Goal: Information Seeking & Learning: Learn about a topic

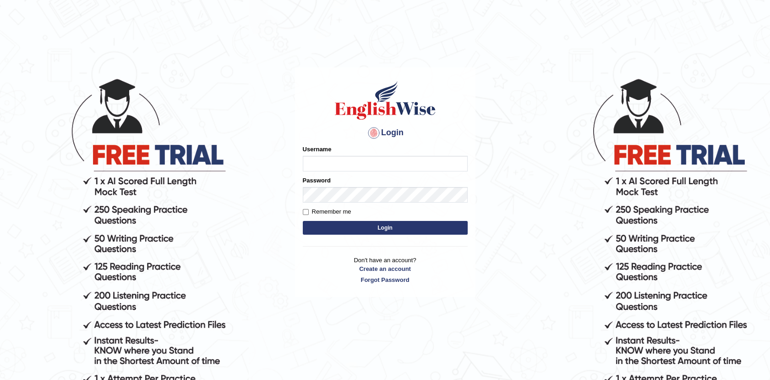
type input "Afreen11"
click at [384, 226] on button "Login" at bounding box center [385, 228] width 165 height 14
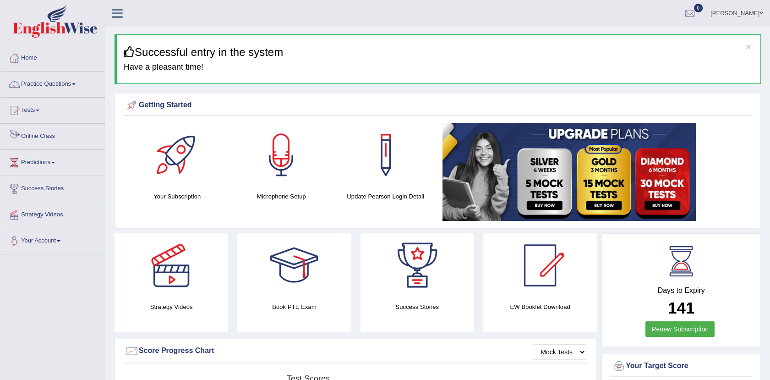
click at [33, 139] on link "Online Class" at bounding box center [52, 135] width 104 height 23
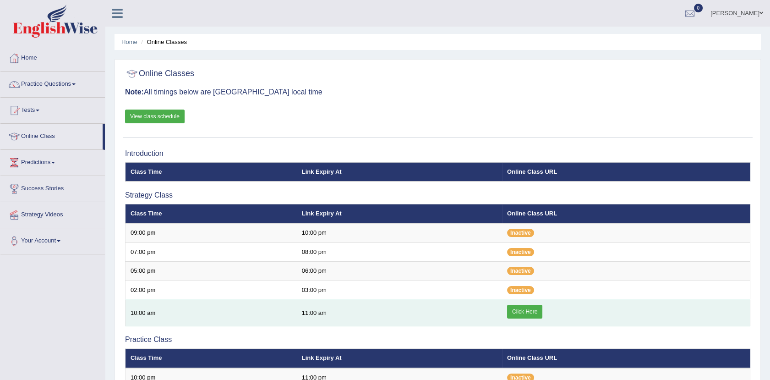
click at [520, 311] on link "Click Here" at bounding box center [524, 311] width 35 height 14
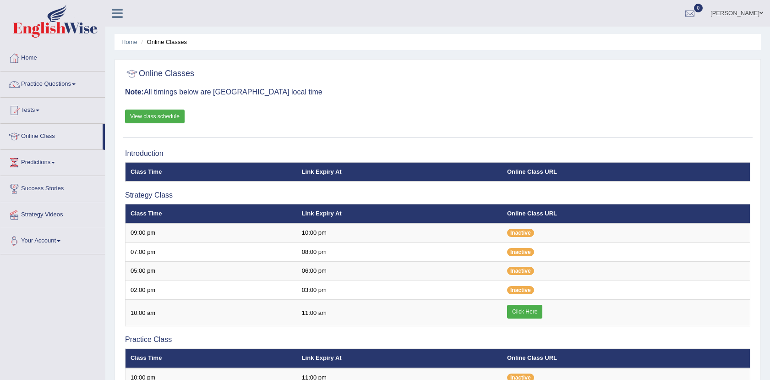
click at [61, 81] on link "Practice Questions" at bounding box center [52, 82] width 104 height 23
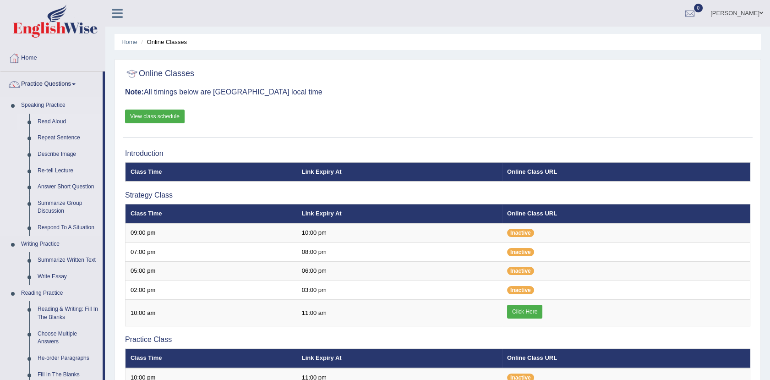
click at [52, 119] on link "Read Aloud" at bounding box center [67, 122] width 69 height 16
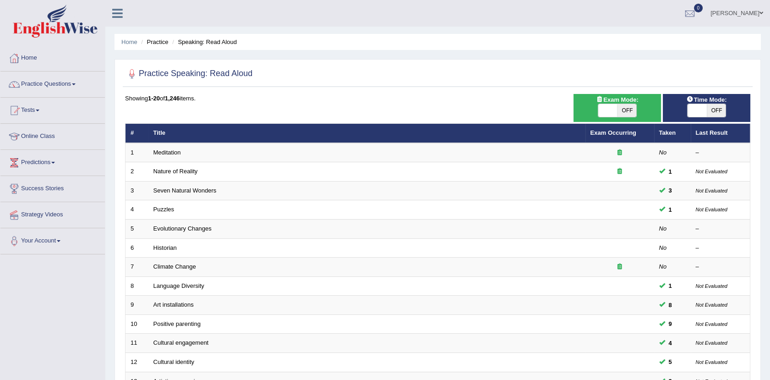
click at [169, 151] on link "Meditation" at bounding box center [166, 152] width 27 height 7
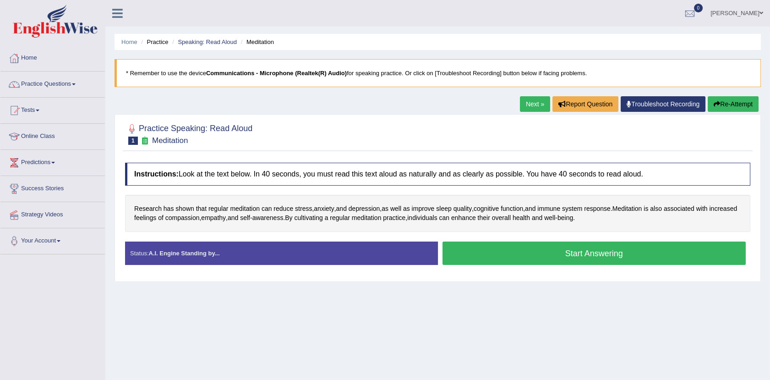
click at [586, 253] on button "Start Answering" at bounding box center [594, 252] width 304 height 23
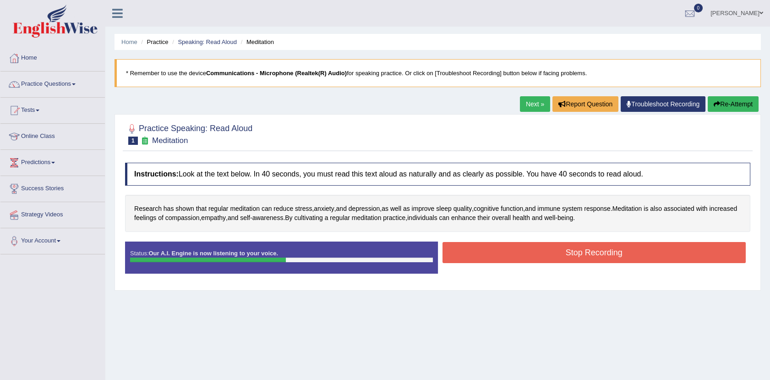
click at [576, 244] on button "Stop Recording" at bounding box center [594, 252] width 304 height 21
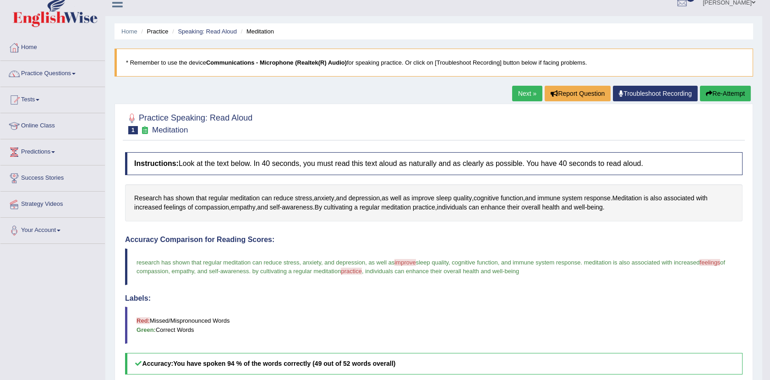
scroll to position [9, 0]
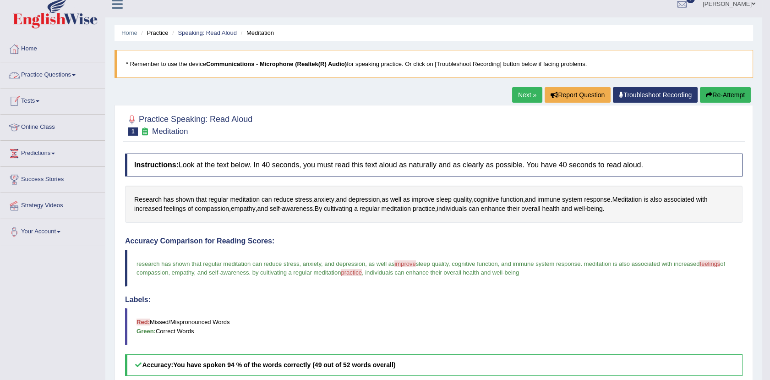
click at [54, 75] on link "Practice Questions" at bounding box center [52, 73] width 104 height 23
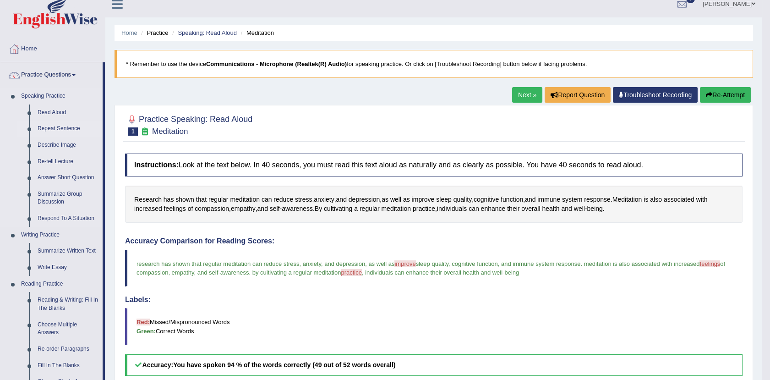
click at [50, 126] on link "Repeat Sentence" at bounding box center [67, 128] width 69 height 16
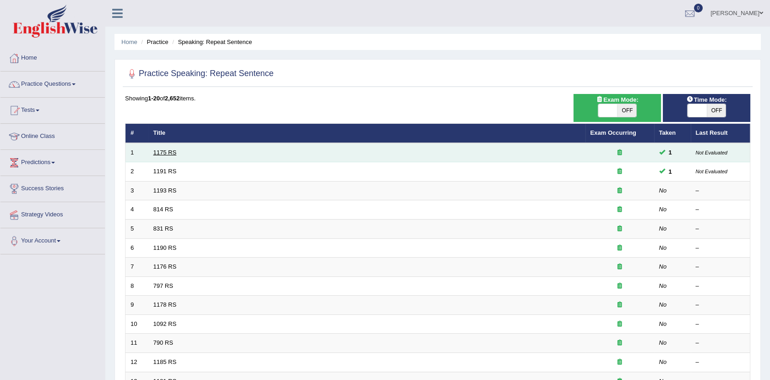
click at [164, 151] on link "1175 RS" at bounding box center [164, 152] width 23 height 7
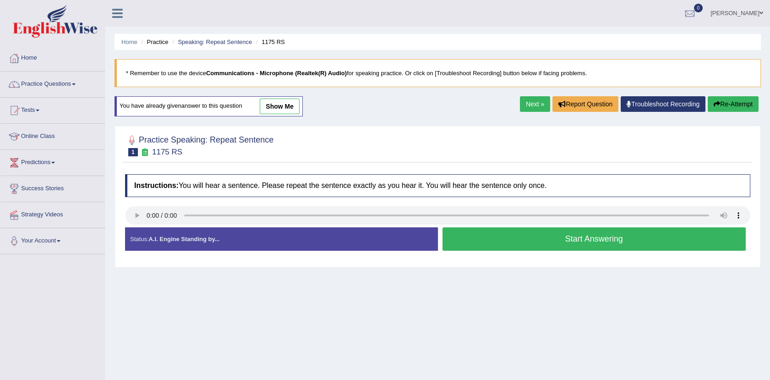
click at [548, 242] on button "Start Answering" at bounding box center [594, 238] width 304 height 23
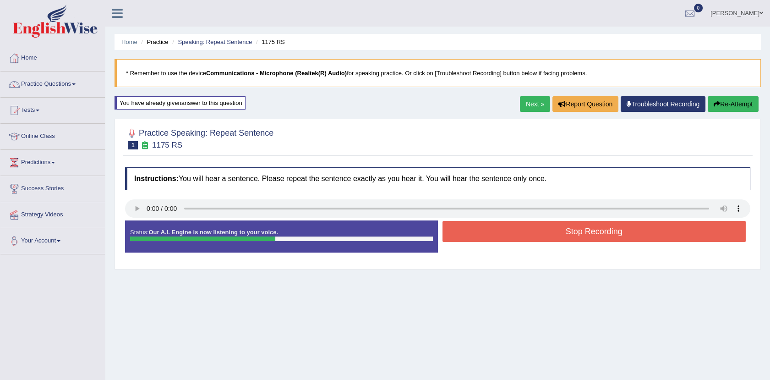
click at [545, 238] on button "Stop Recording" at bounding box center [594, 231] width 304 height 21
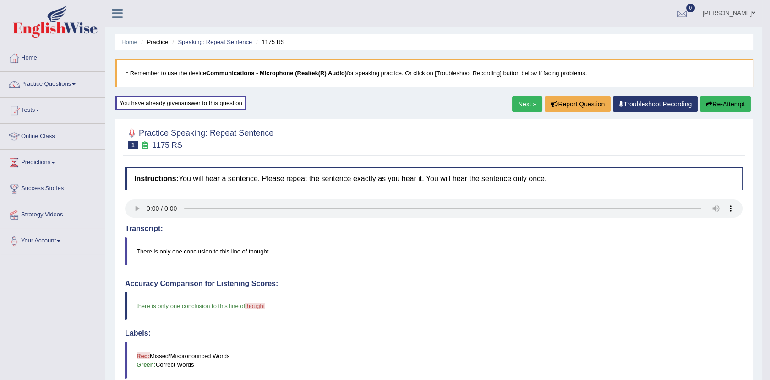
click at [512, 103] on link "Next »" at bounding box center [527, 104] width 30 height 16
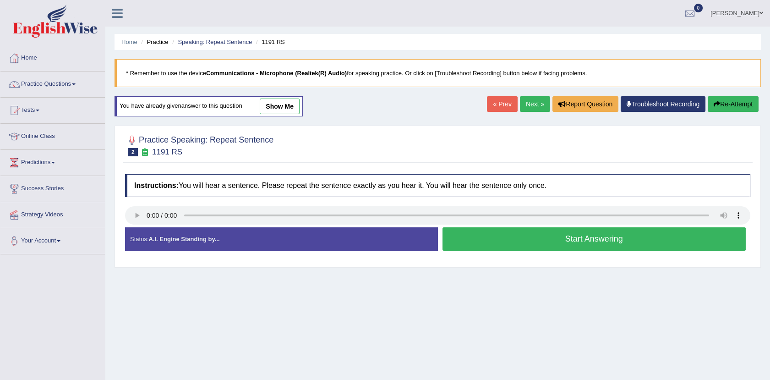
click at [532, 247] on button "Start Answering" at bounding box center [594, 238] width 304 height 23
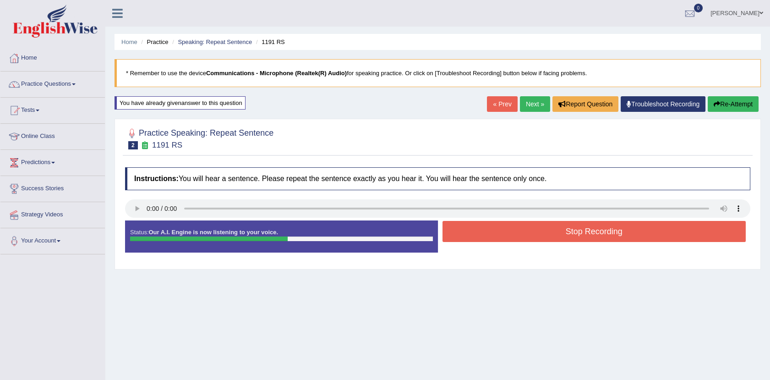
click at [525, 232] on button "Stop Recording" at bounding box center [594, 231] width 304 height 21
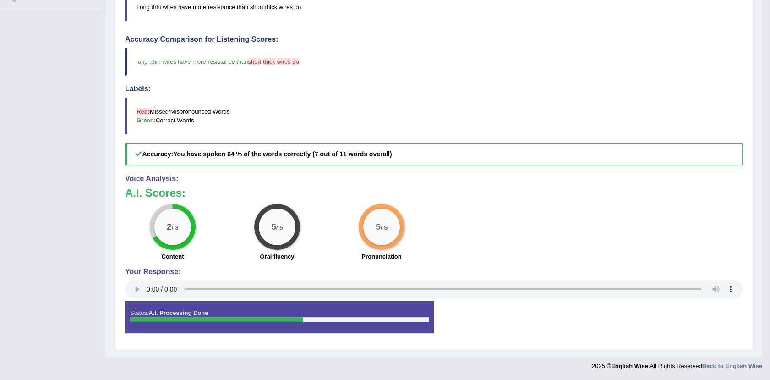
scroll to position [57, 0]
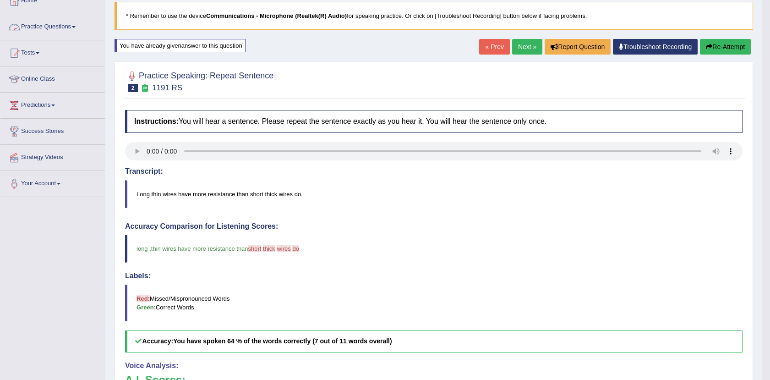
click at [59, 25] on link "Practice Questions" at bounding box center [52, 25] width 104 height 23
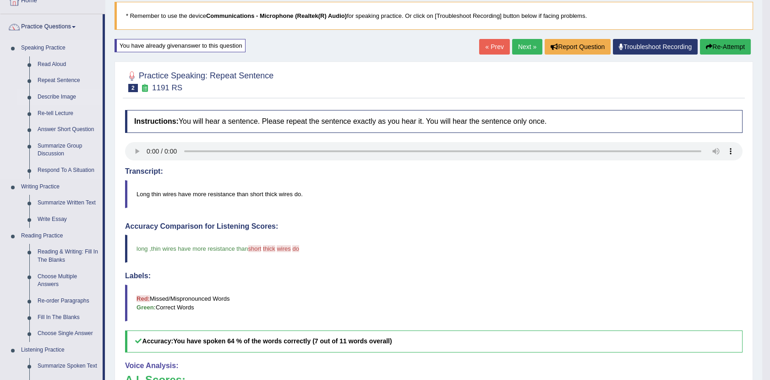
click at [44, 93] on link "Describe Image" at bounding box center [67, 97] width 69 height 16
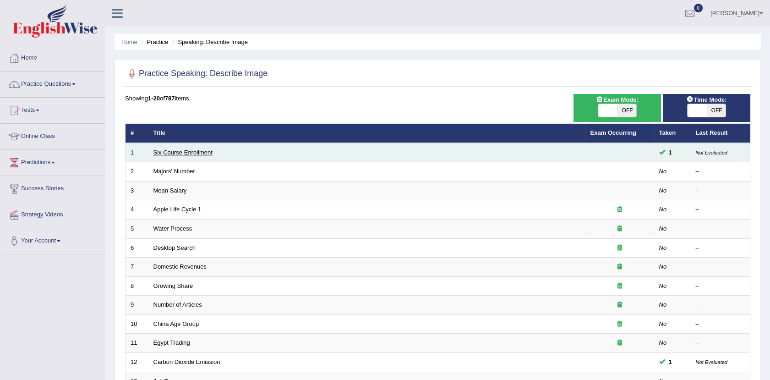
click at [198, 150] on link "Six Course Enrollment" at bounding box center [182, 152] width 59 height 7
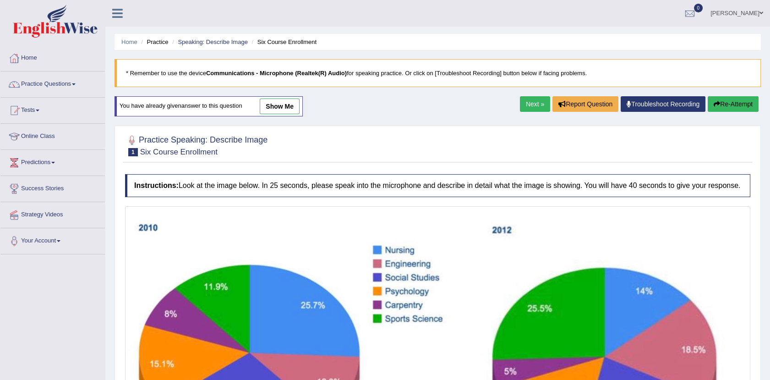
click at [274, 103] on link "show me" at bounding box center [280, 106] width 40 height 16
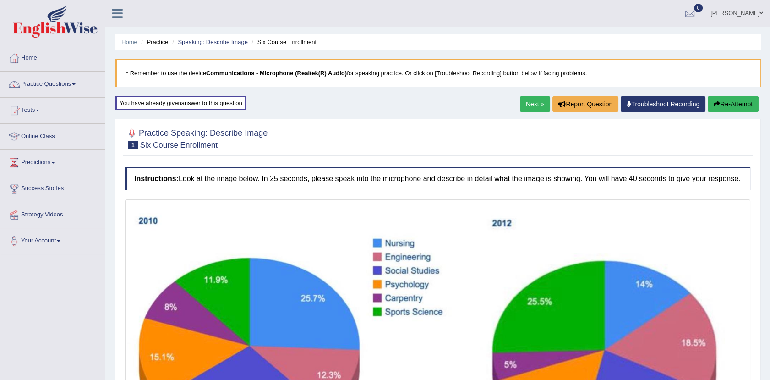
click at [531, 101] on link "Next »" at bounding box center [535, 104] width 30 height 16
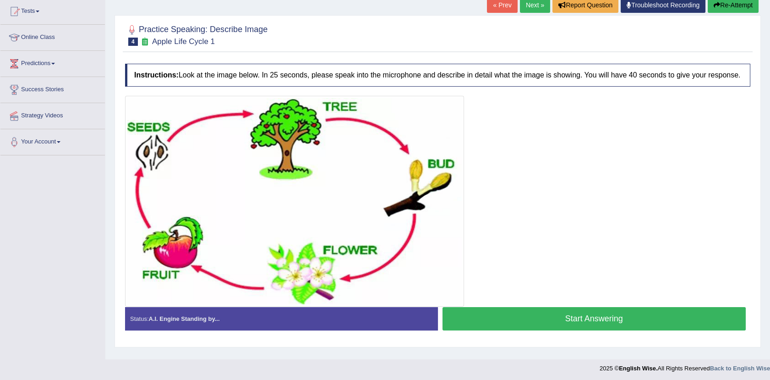
scroll to position [100, 0]
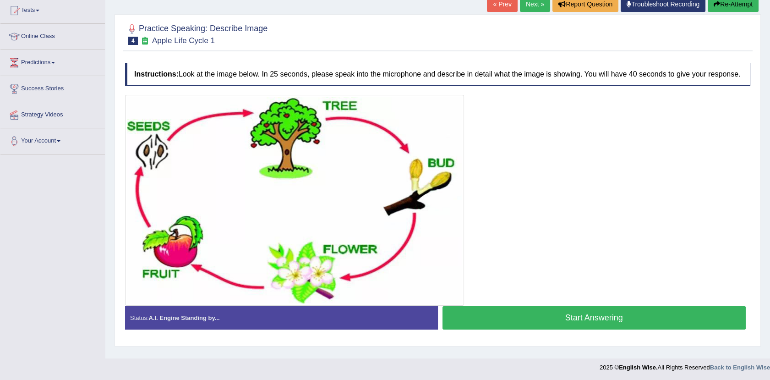
click at [527, 4] on link "Next »" at bounding box center [535, 4] width 30 height 16
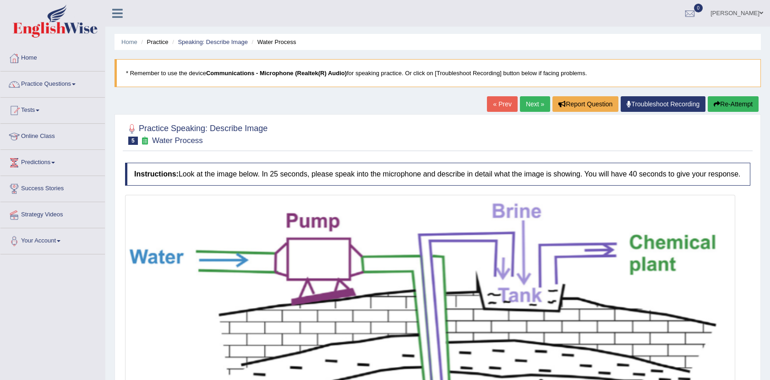
drag, startPoint x: 0, startPoint y: 0, endPoint x: 542, endPoint y: 98, distance: 550.4
click at [542, 98] on link "Next »" at bounding box center [535, 104] width 30 height 16
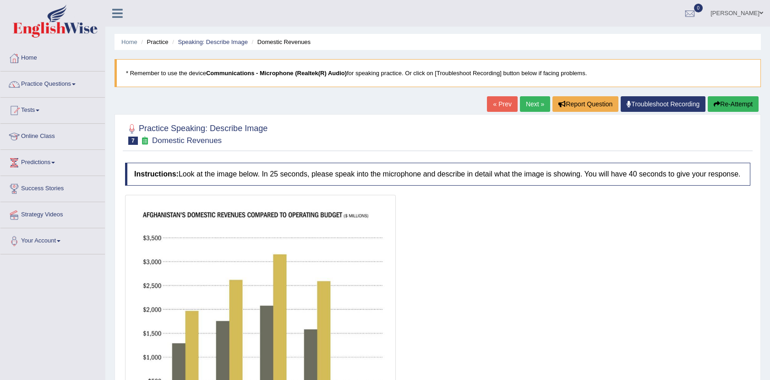
click at [542, 98] on link "Next »" at bounding box center [535, 104] width 30 height 16
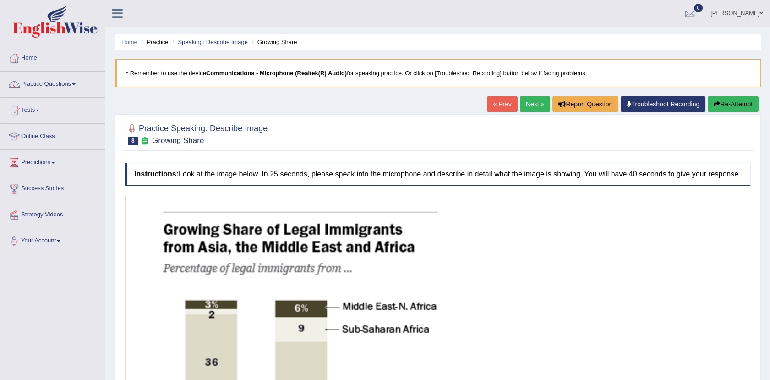
click at [542, 98] on link "Next »" at bounding box center [535, 104] width 30 height 16
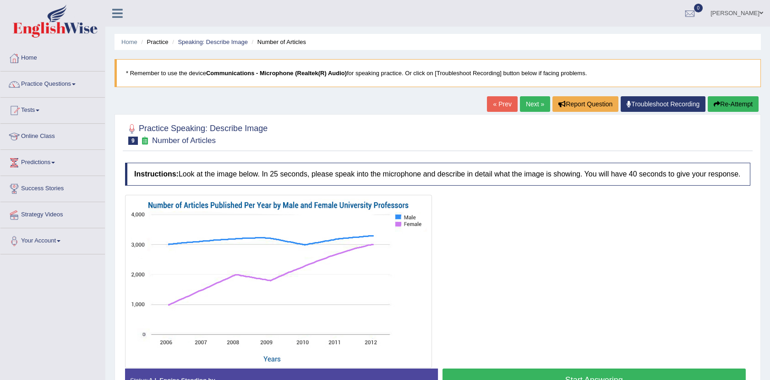
click at [542, 98] on link "Next »" at bounding box center [535, 104] width 30 height 16
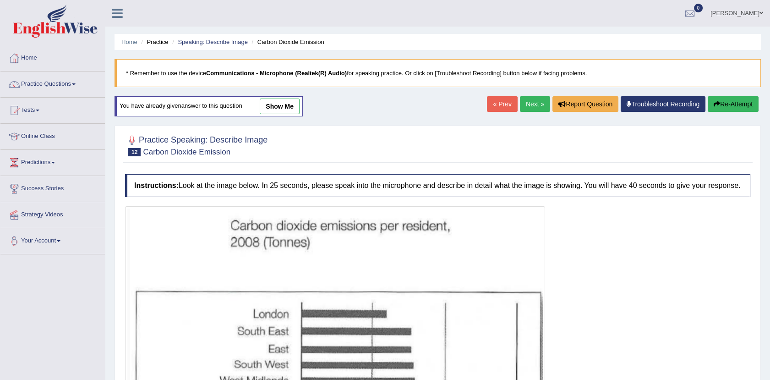
click at [287, 100] on link "show me" at bounding box center [280, 106] width 40 height 16
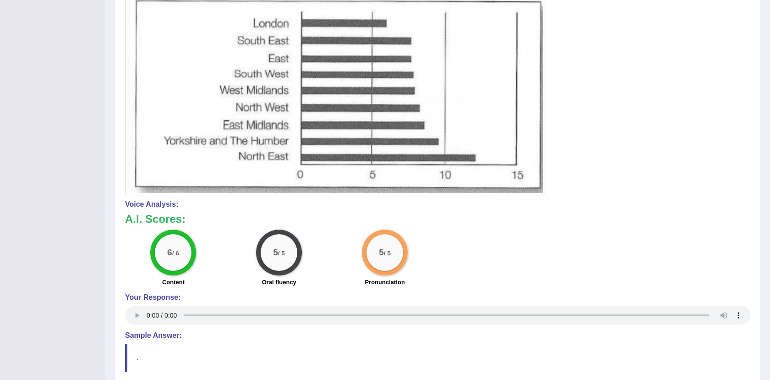
scroll to position [286, 0]
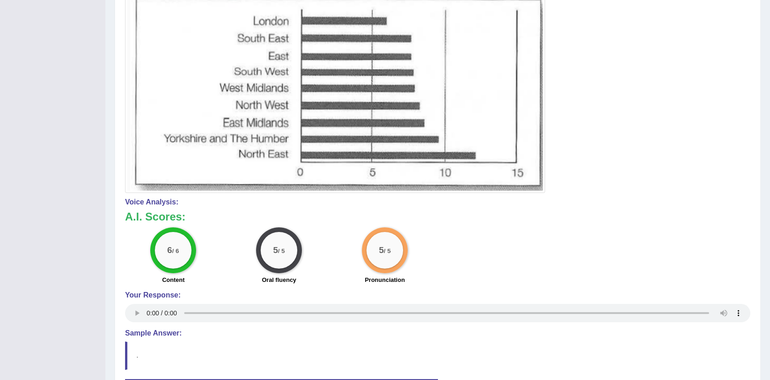
click at [212, 170] on img at bounding box center [334, 53] width 415 height 275
drag, startPoint x: 212, startPoint y: 170, endPoint x: 198, endPoint y: 66, distance: 104.4
click at [198, 66] on img at bounding box center [334, 53] width 415 height 275
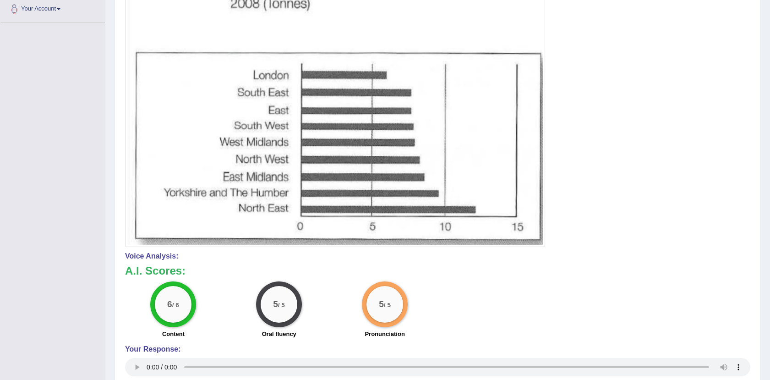
scroll to position [229, 0]
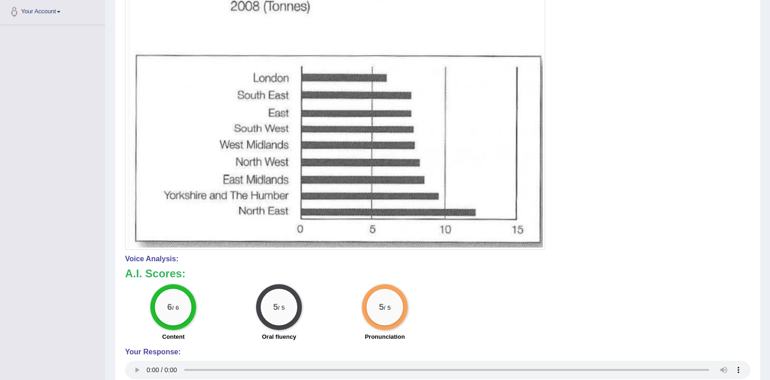
drag, startPoint x: 769, startPoint y: 134, endPoint x: 776, endPoint y: 142, distance: 11.0
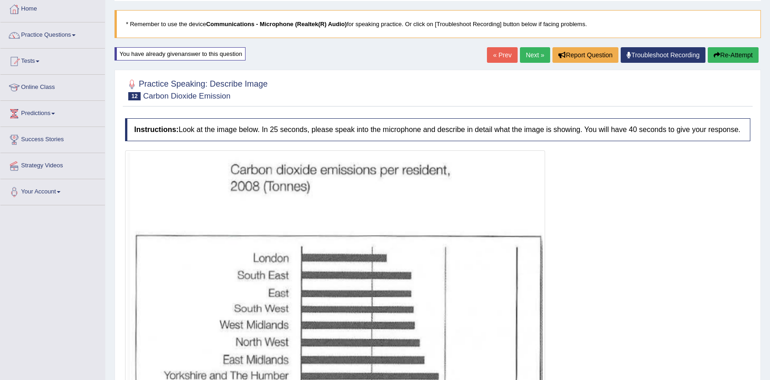
scroll to position [0, 0]
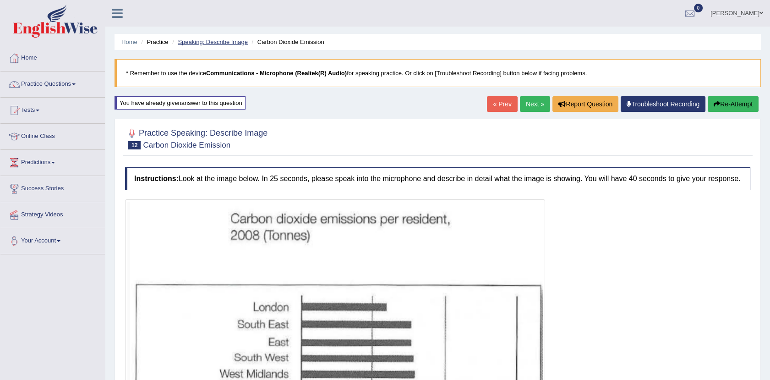
click at [203, 42] on link "Speaking: Describe Image" at bounding box center [213, 41] width 70 height 7
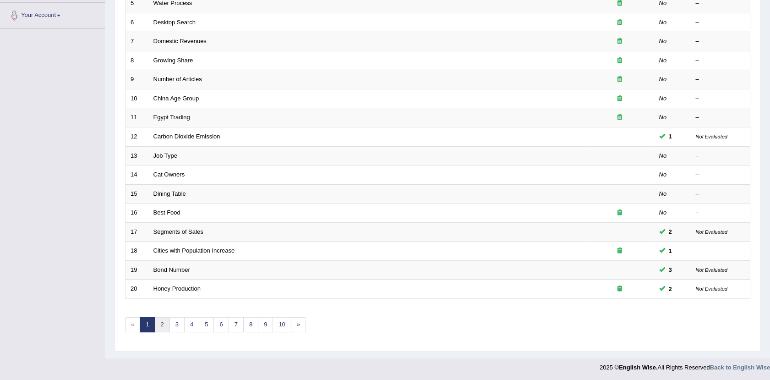
click at [162, 321] on link "2" at bounding box center [161, 324] width 15 height 15
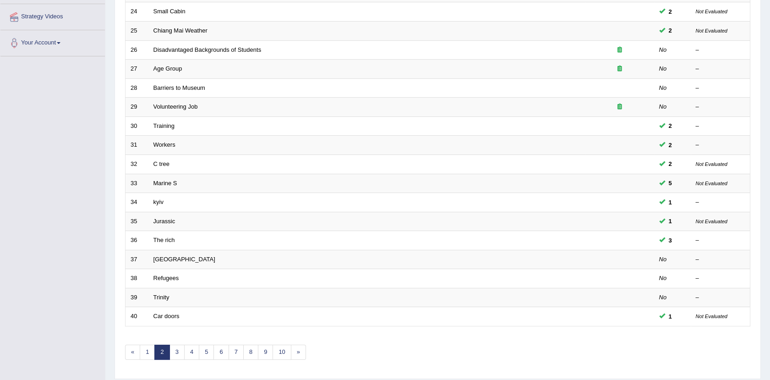
scroll to position [212, 0]
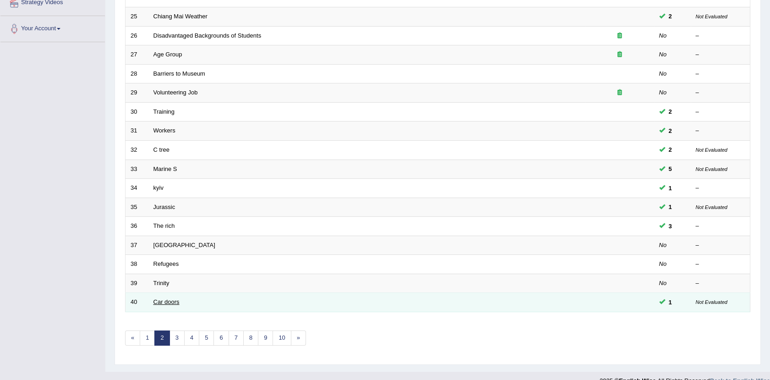
click at [171, 299] on link "Car doors" at bounding box center [166, 301] width 26 height 7
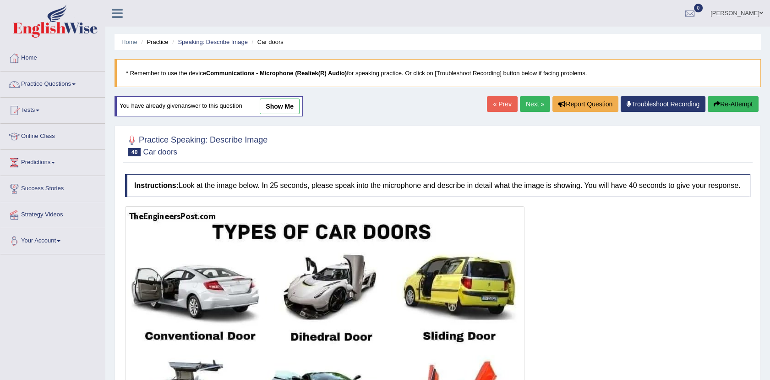
click at [538, 98] on link "Next »" at bounding box center [535, 104] width 30 height 16
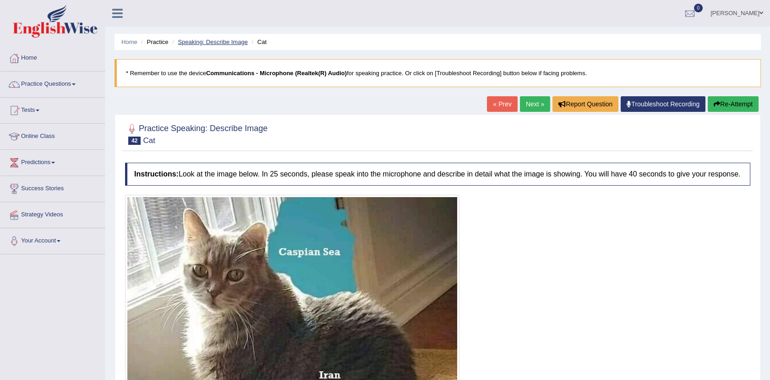
click at [228, 40] on link "Speaking: Describe Image" at bounding box center [213, 41] width 70 height 7
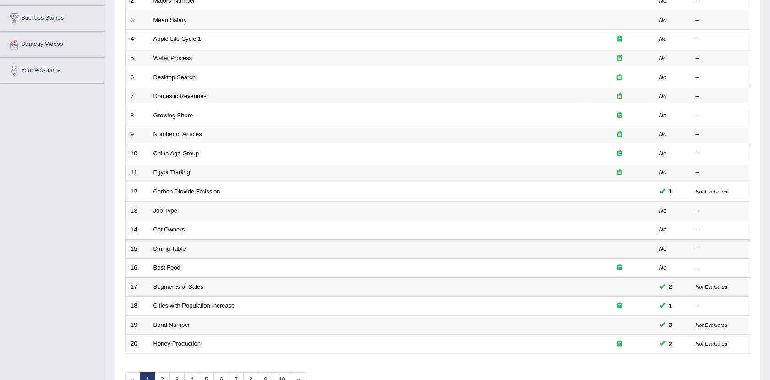
scroll to position [225, 0]
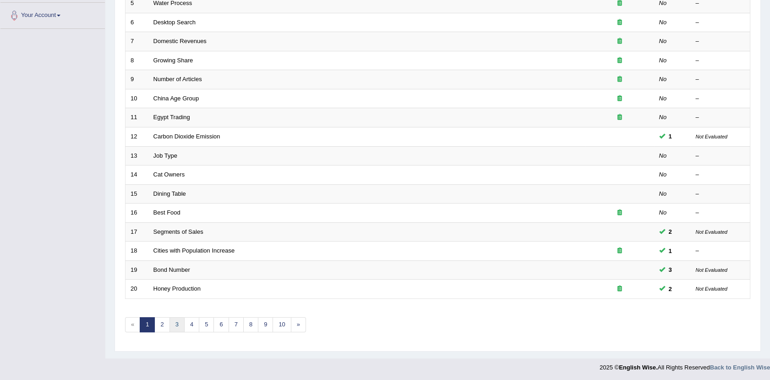
click at [178, 320] on link "3" at bounding box center [176, 324] width 15 height 15
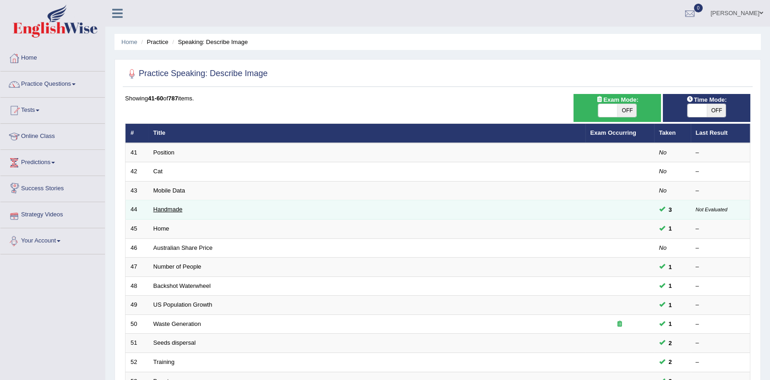
click at [175, 210] on link "Handmade" at bounding box center [167, 209] width 29 height 7
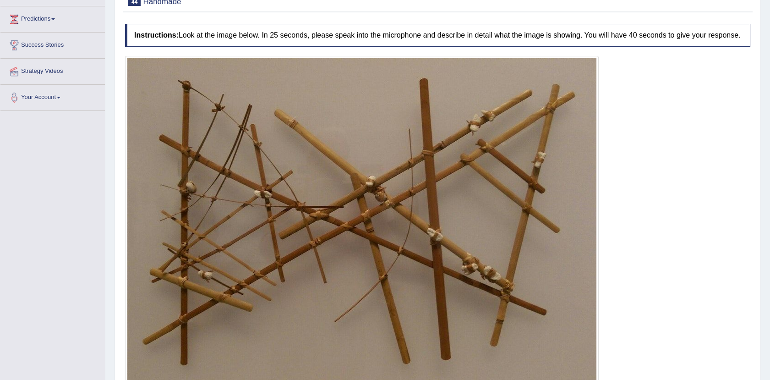
scroll to position [123, 0]
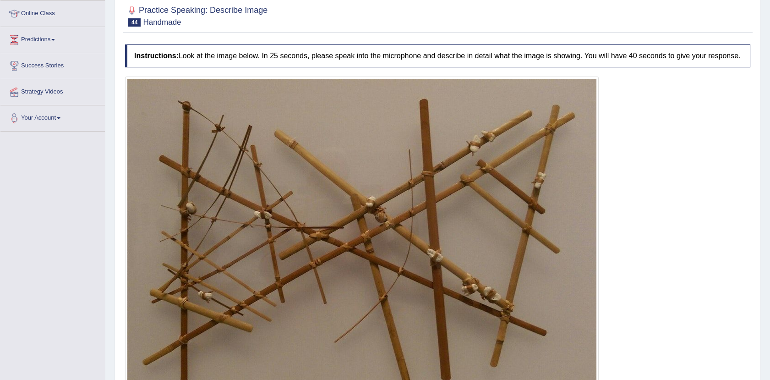
click at [320, 4] on div at bounding box center [437, 15] width 625 height 28
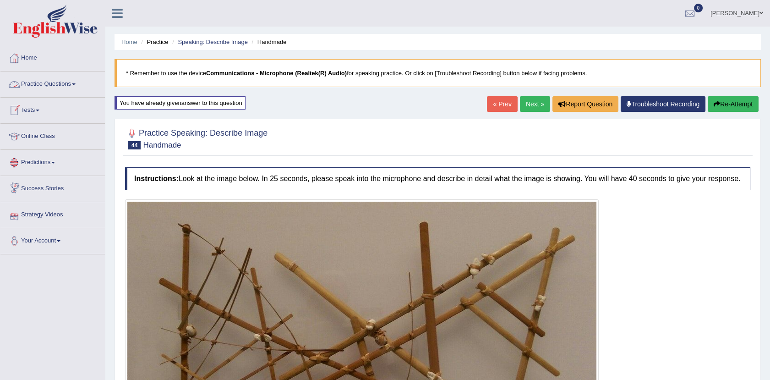
click at [48, 84] on link "Practice Questions" at bounding box center [52, 82] width 104 height 23
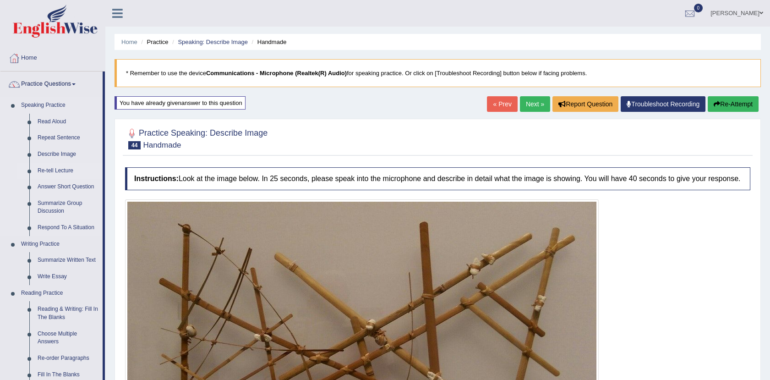
click at [59, 169] on link "Re-tell Lecture" at bounding box center [67, 171] width 69 height 16
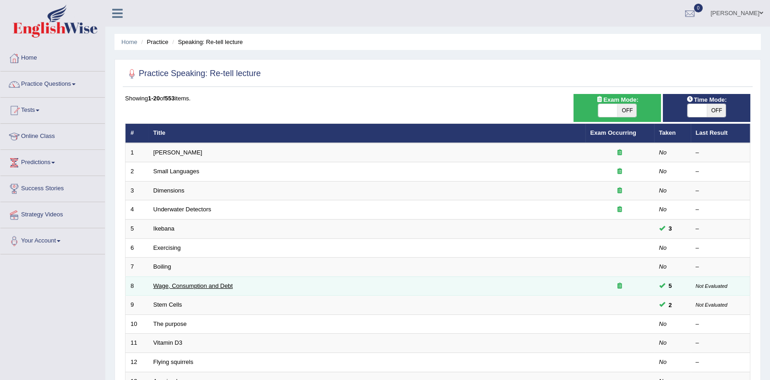
click at [209, 288] on link "Wage, Consumption and Debt" at bounding box center [193, 285] width 80 height 7
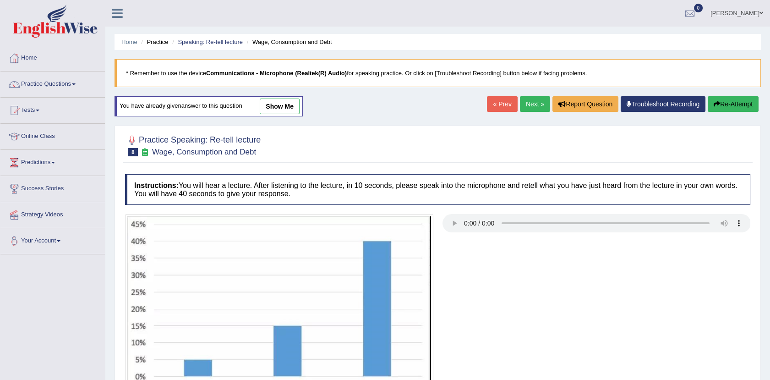
click at [281, 108] on link "show me" at bounding box center [280, 106] width 40 height 16
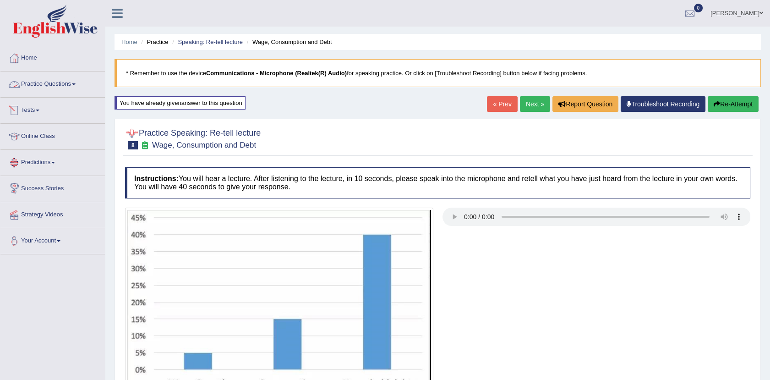
click at [83, 83] on link "Practice Questions" at bounding box center [52, 82] width 104 height 23
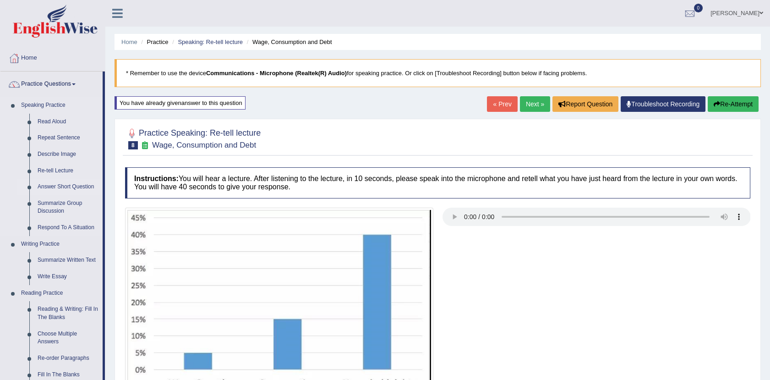
click at [55, 184] on link "Answer Short Question" at bounding box center [67, 187] width 69 height 16
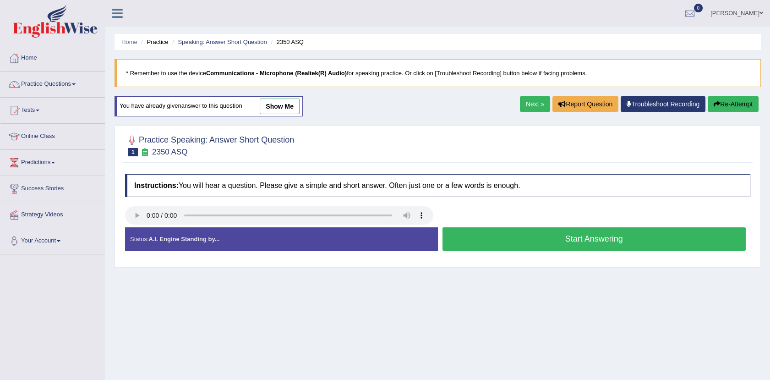
click at [558, 244] on button "Start Answering" at bounding box center [594, 238] width 304 height 23
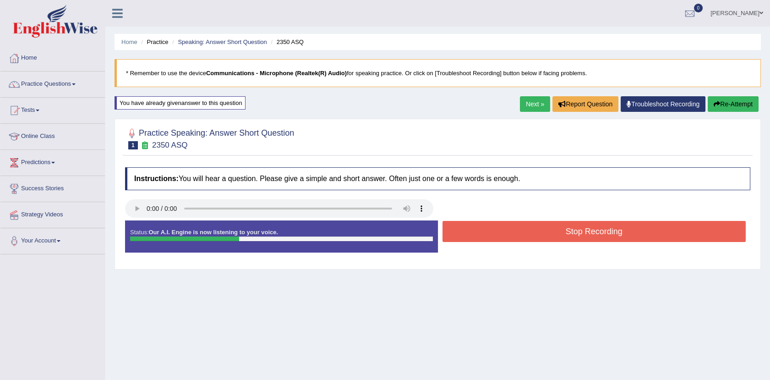
click at [552, 238] on button "Stop Recording" at bounding box center [594, 231] width 304 height 21
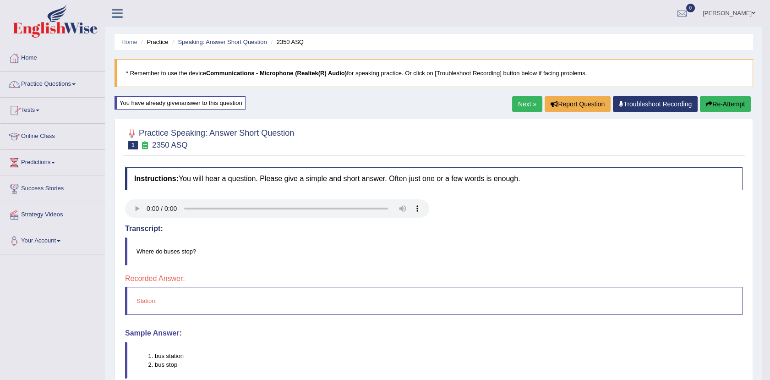
click at [66, 80] on link "Practice Questions" at bounding box center [52, 82] width 104 height 23
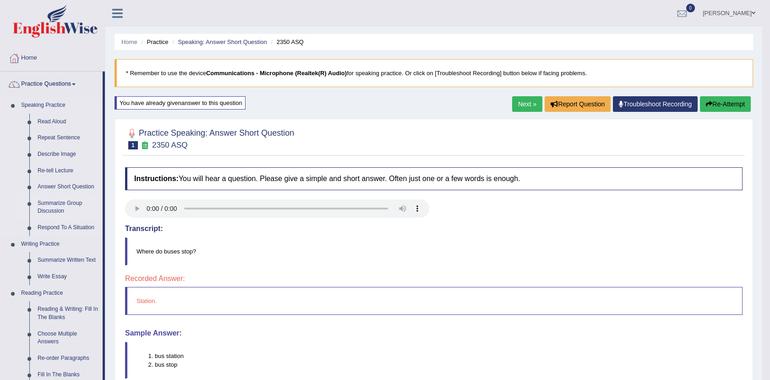
click at [47, 206] on link "Summarize Group Discussion" at bounding box center [67, 207] width 69 height 24
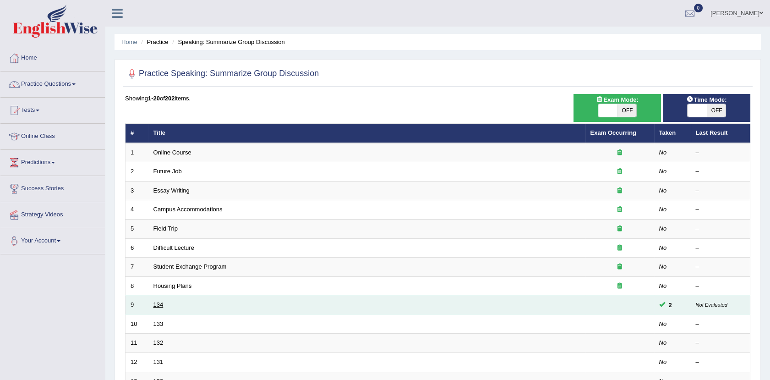
click at [158, 302] on link "134" at bounding box center [158, 304] width 10 height 7
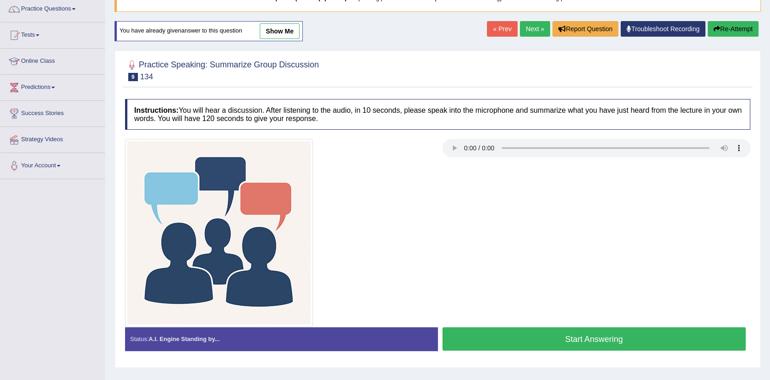
scroll to position [82, 0]
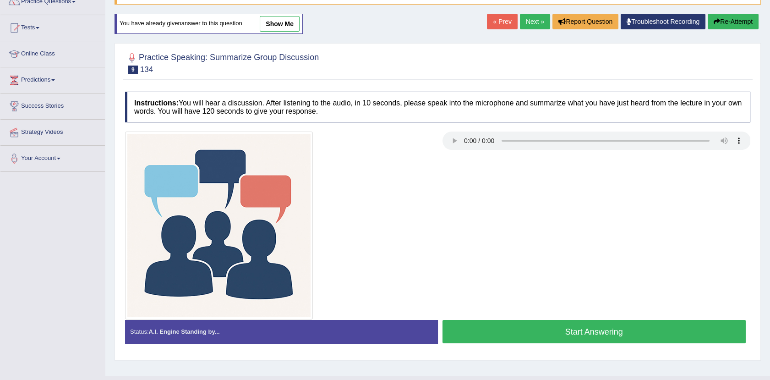
drag, startPoint x: 392, startPoint y: 162, endPoint x: 519, endPoint y: 174, distance: 127.8
click at [519, 174] on div at bounding box center [437, 225] width 634 height 188
click at [277, 22] on link "show me" at bounding box center [280, 24] width 40 height 16
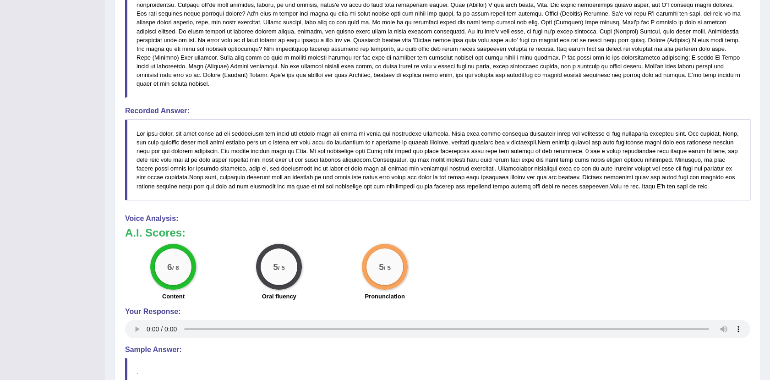
scroll to position [424, 0]
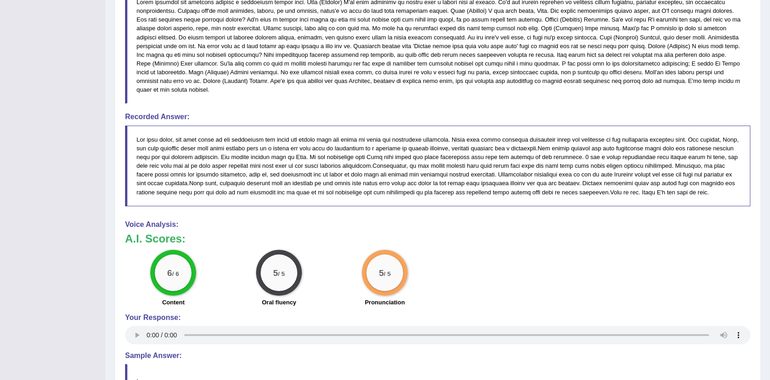
click at [528, 251] on div "6 / 6 Content 5 / 5 Oral fluency 5 / 5 Pronunciation" at bounding box center [437, 278] width 634 height 59
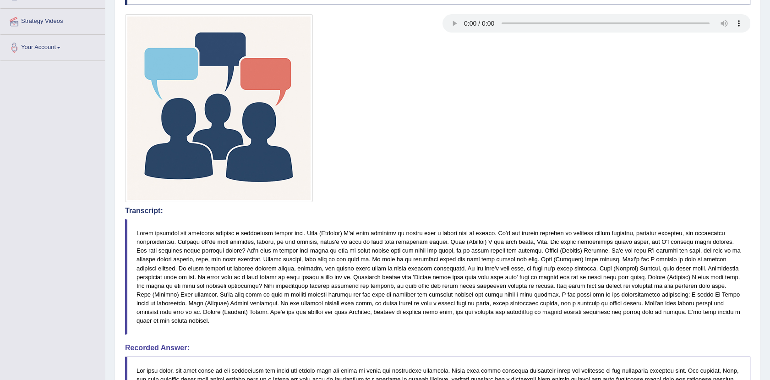
scroll to position [0, 0]
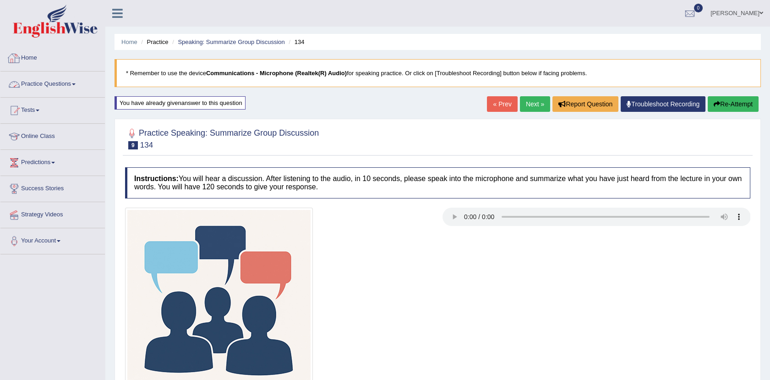
click at [39, 79] on link "Practice Questions" at bounding box center [52, 82] width 104 height 23
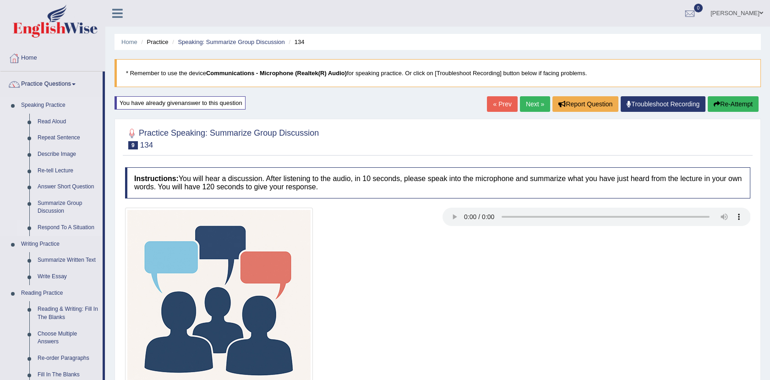
click at [85, 225] on link "Respond To A Situation" at bounding box center [67, 227] width 69 height 16
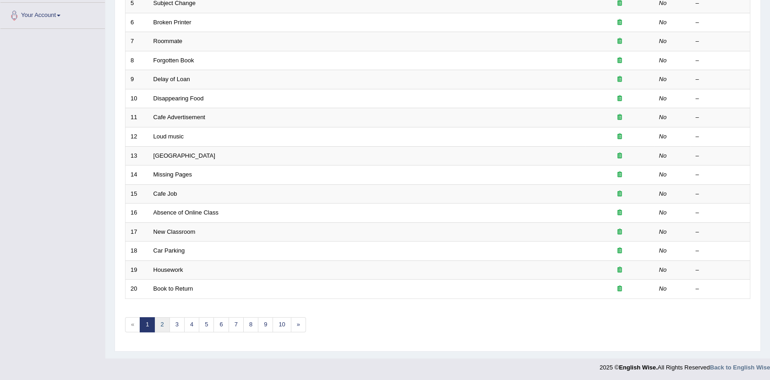
click at [160, 319] on link "2" at bounding box center [161, 324] width 15 height 15
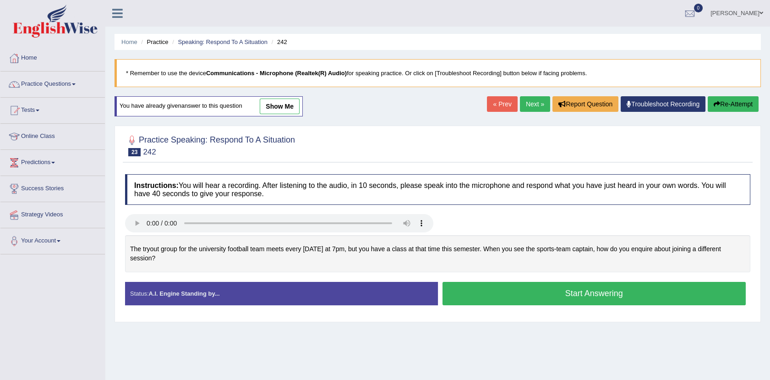
click at [266, 101] on link "show me" at bounding box center [280, 106] width 40 height 16
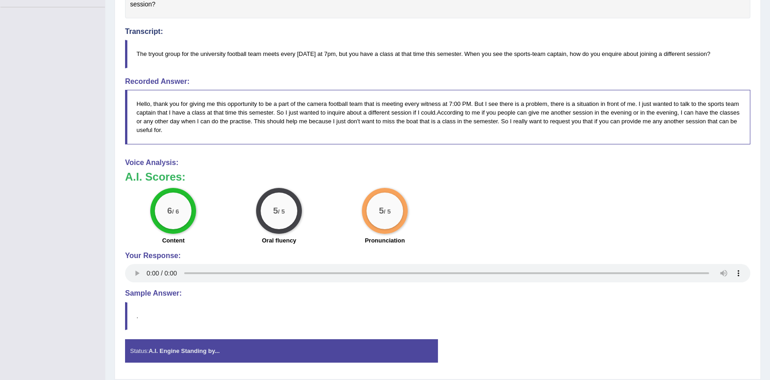
scroll to position [262, 0]
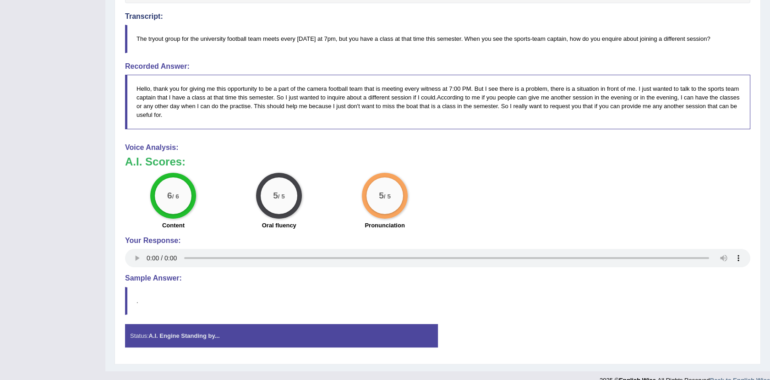
click at [466, 127] on blockquote "Hello, thank you for giving me this opportunity to be a part of the camera foot…" at bounding box center [437, 102] width 625 height 54
drag, startPoint x: 466, startPoint y: 127, endPoint x: 361, endPoint y: 39, distance: 136.5
click at [361, 39] on div "Instructions: You will hear a recording. After listening to the audio, in 10 se…" at bounding box center [437, 130] width 629 height 458
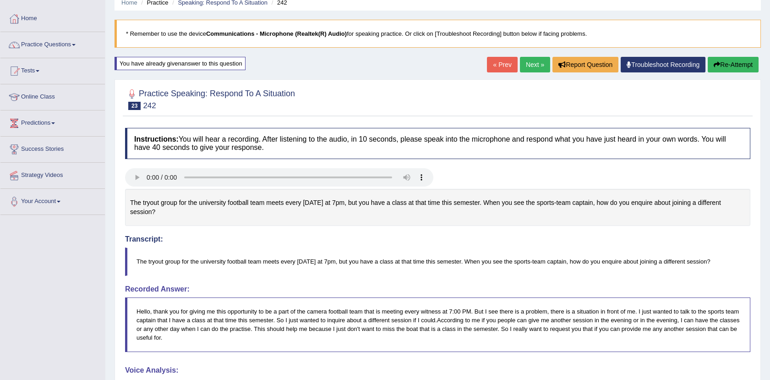
scroll to position [21, 0]
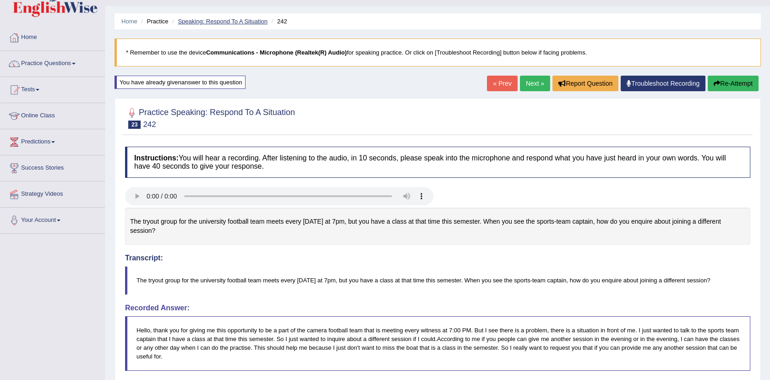
click at [205, 21] on link "Speaking: Respond To A Situation" at bounding box center [223, 21] width 90 height 7
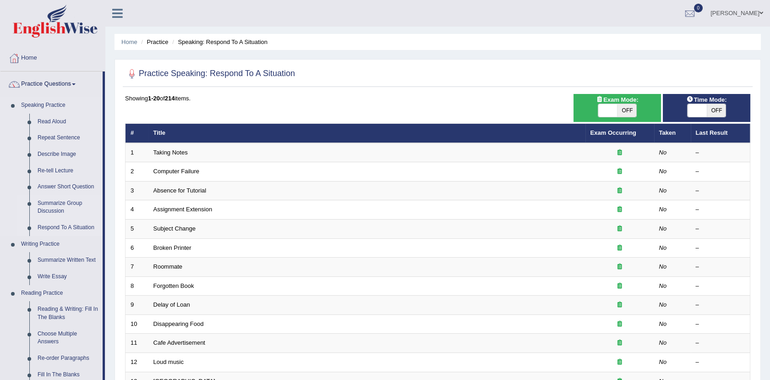
click at [56, 204] on link "Summarize Group Discussion" at bounding box center [67, 207] width 69 height 24
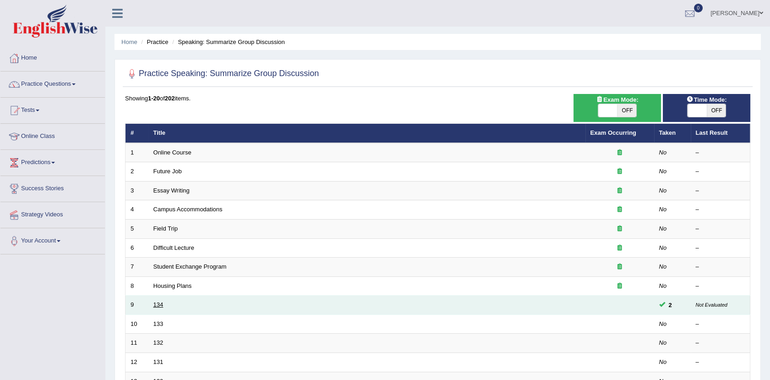
click at [161, 303] on link "134" at bounding box center [158, 304] width 10 height 7
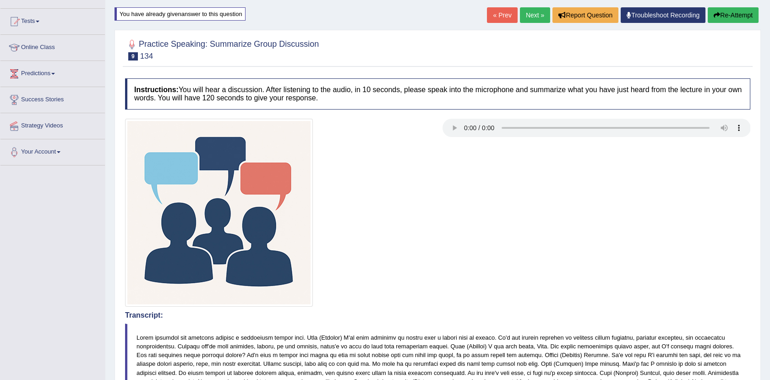
scroll to position [32, 0]
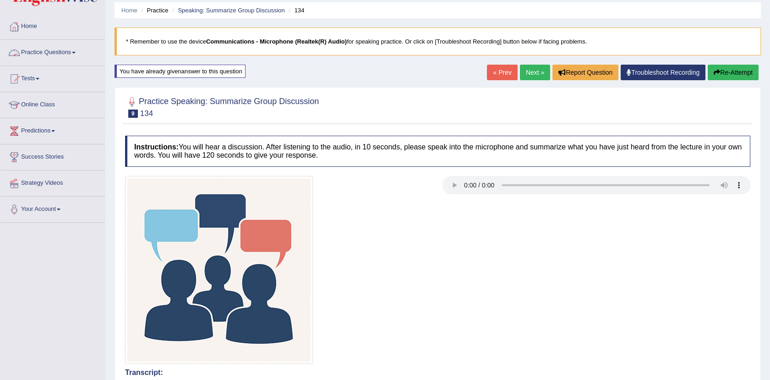
click at [38, 48] on link "Practice Questions" at bounding box center [52, 51] width 104 height 23
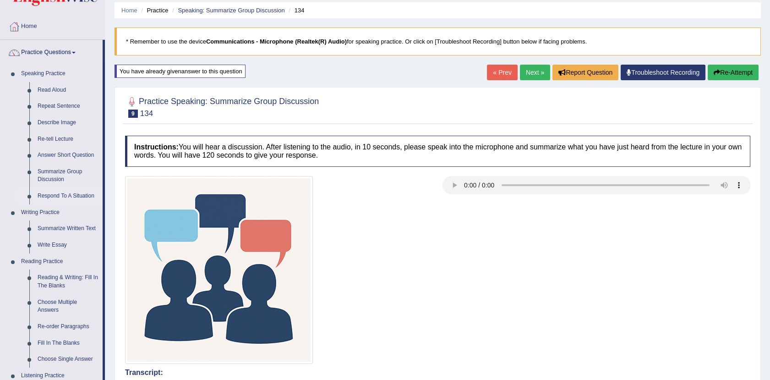
click at [53, 192] on link "Respond To A Situation" at bounding box center [67, 196] width 69 height 16
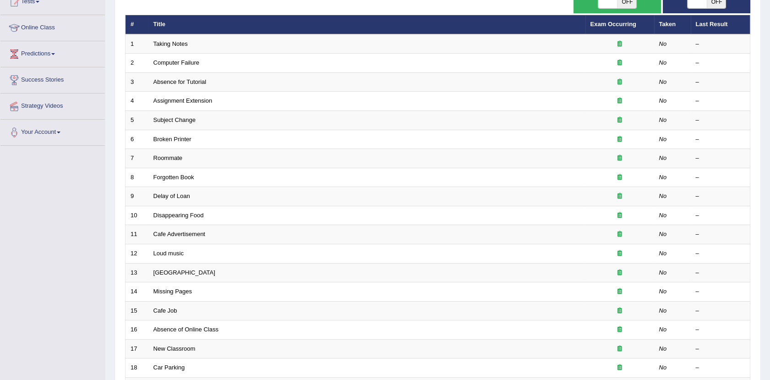
scroll to position [225, 0]
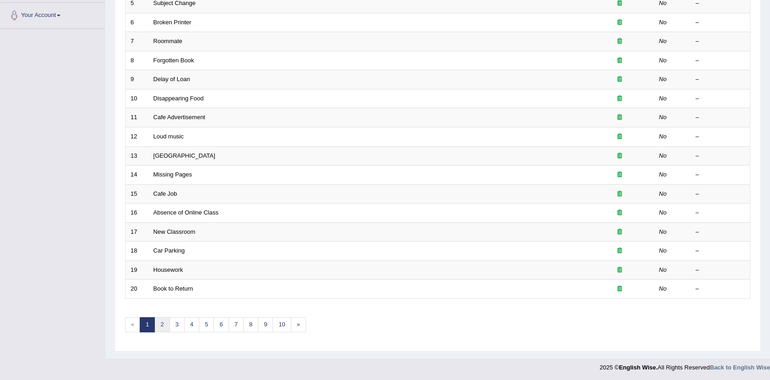
click at [165, 320] on link "2" at bounding box center [161, 324] width 15 height 15
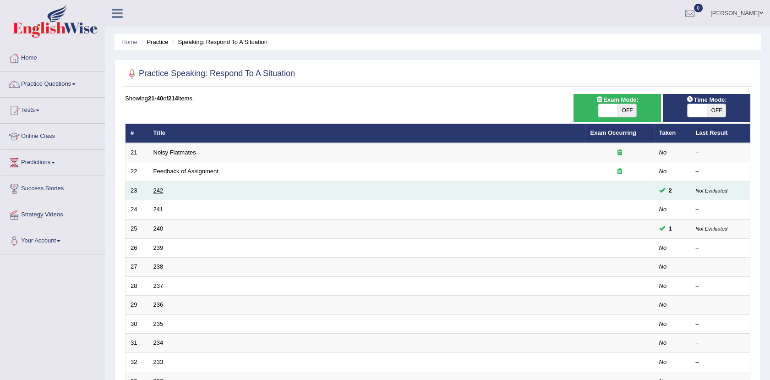
click at [159, 190] on link "242" at bounding box center [158, 190] width 10 height 7
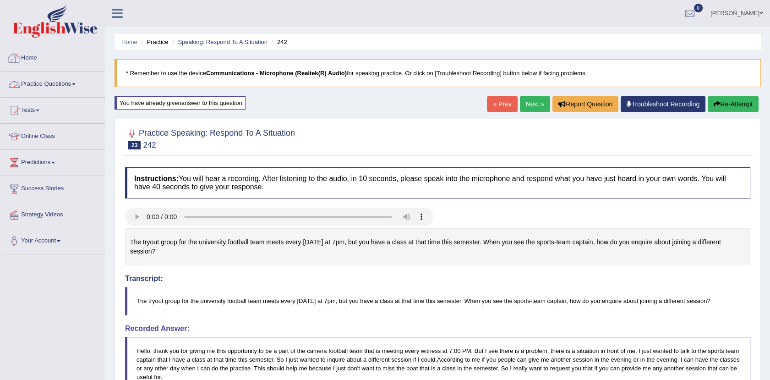
click at [58, 84] on link "Practice Questions" at bounding box center [52, 82] width 104 height 23
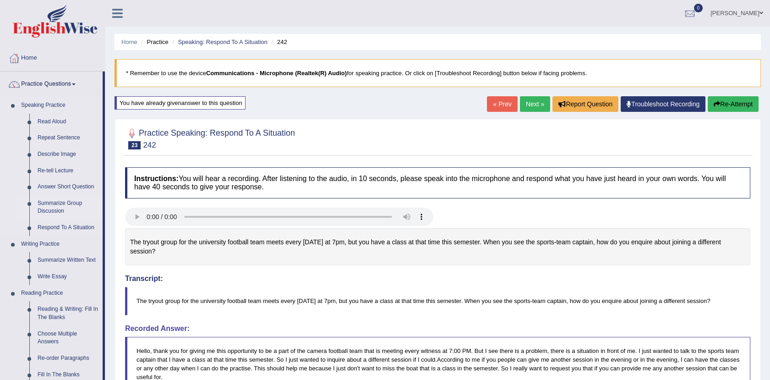
click at [51, 206] on link "Summarize Group Discussion" at bounding box center [67, 207] width 69 height 24
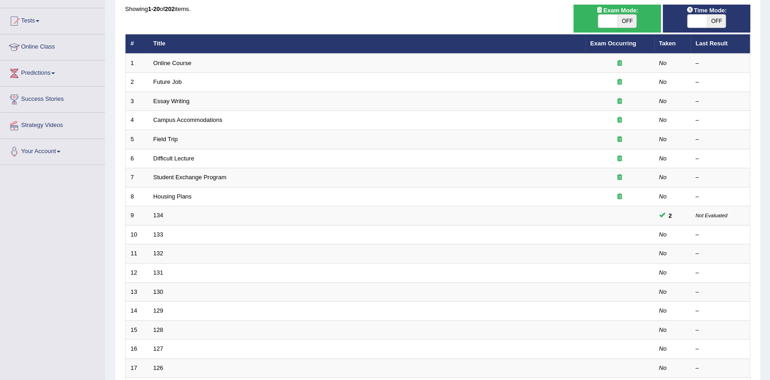
scroll to position [102, 0]
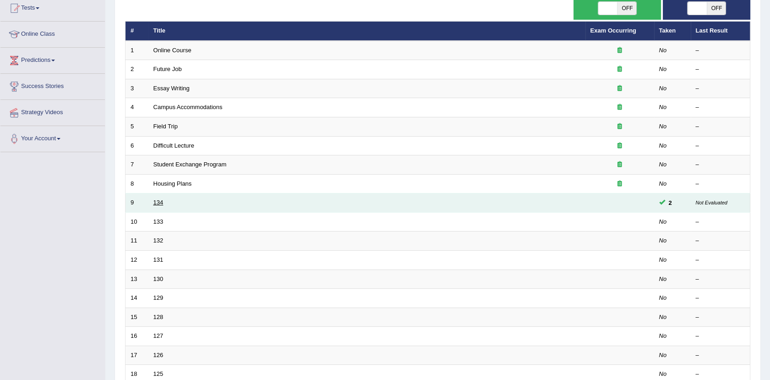
click at [161, 200] on link "134" at bounding box center [158, 202] width 10 height 7
